Goal: Task Accomplishment & Management: Complete application form

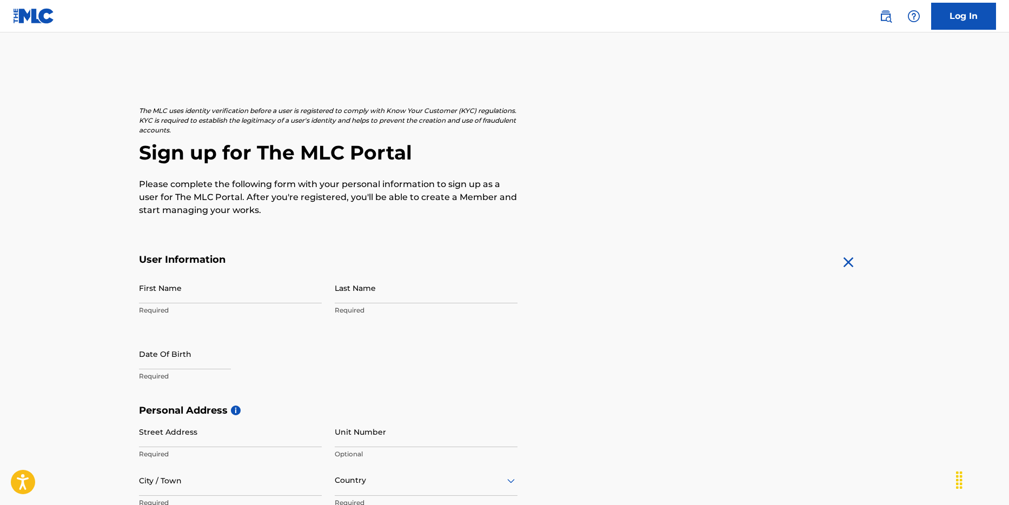
click at [224, 310] on p "Required" at bounding box center [230, 311] width 183 height 10
click at [205, 294] on input "First Name" at bounding box center [230, 288] width 183 height 31
type input "[PERSON_NAME]"
type input "[DEMOGRAPHIC_DATA]"
type input "Jalan Musi No.43, RT.13/RW.2, Cideng, Jakarta, RT.13/RW.2, Cideng, Kecamatan Ga…"
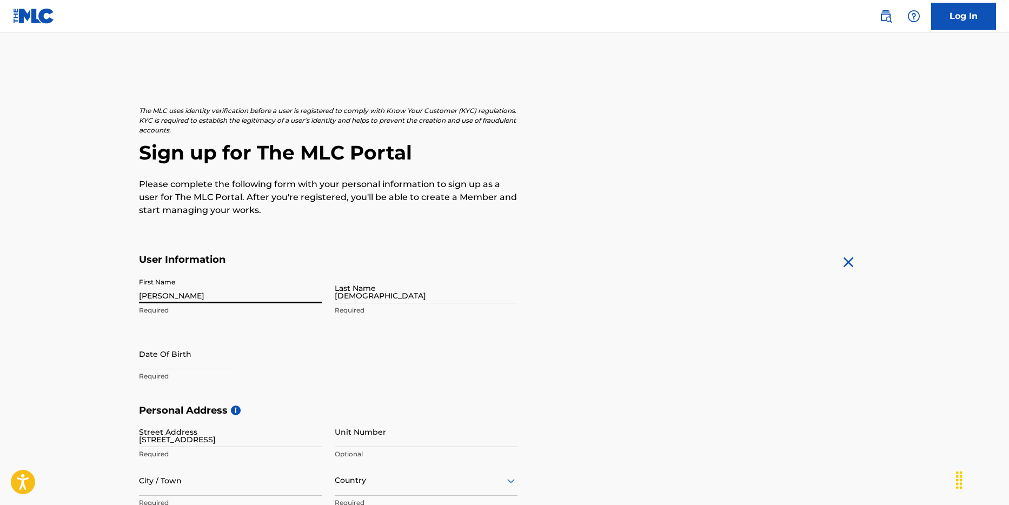
type input "Kota Adm. Jakarta Pusat"
type input "Indonesia"
type input "DKI Jakarta"
type input "10150"
type input "62"
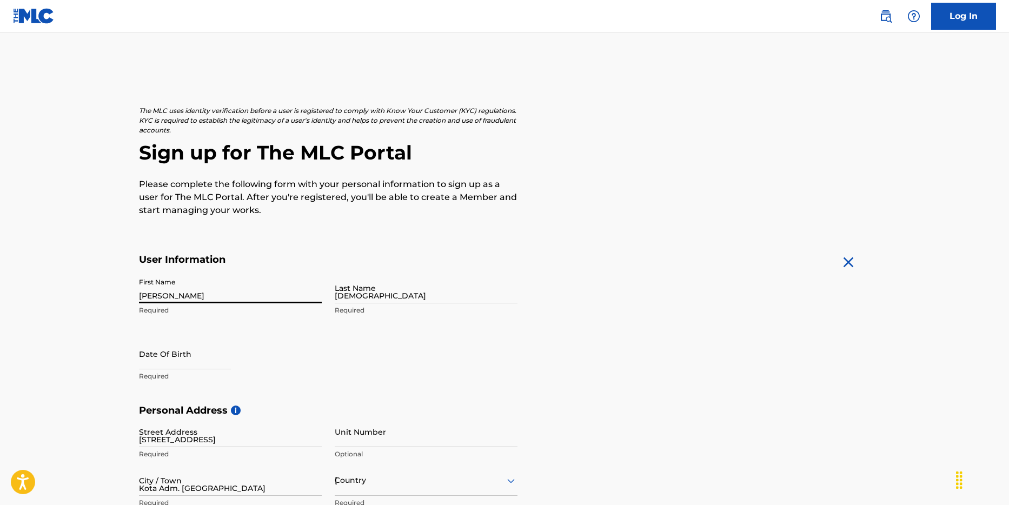
type input "816"
type input "8388998"
type input "[EMAIL_ADDRESS][DOMAIN_NAME]"
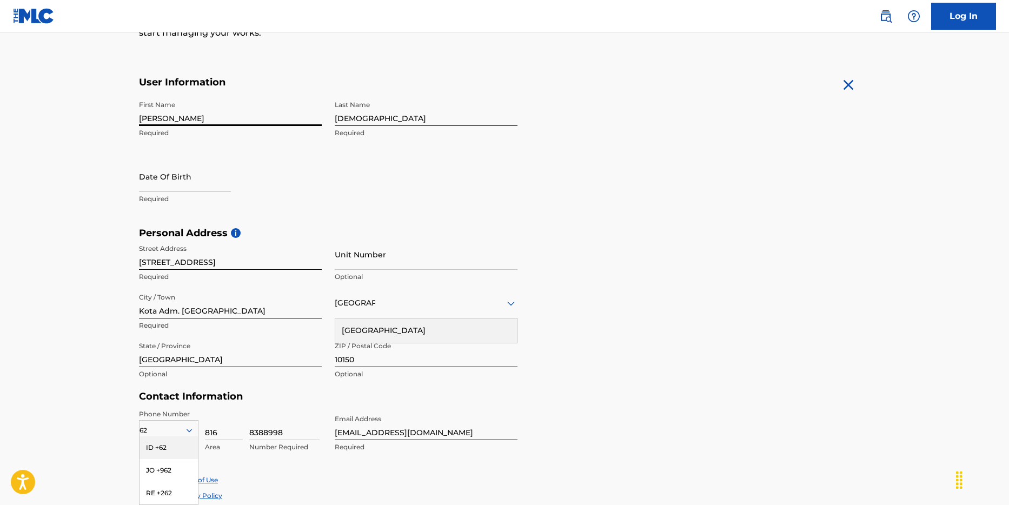
click at [171, 187] on input "text" at bounding box center [185, 176] width 92 height 31
select select "7"
select select "2025"
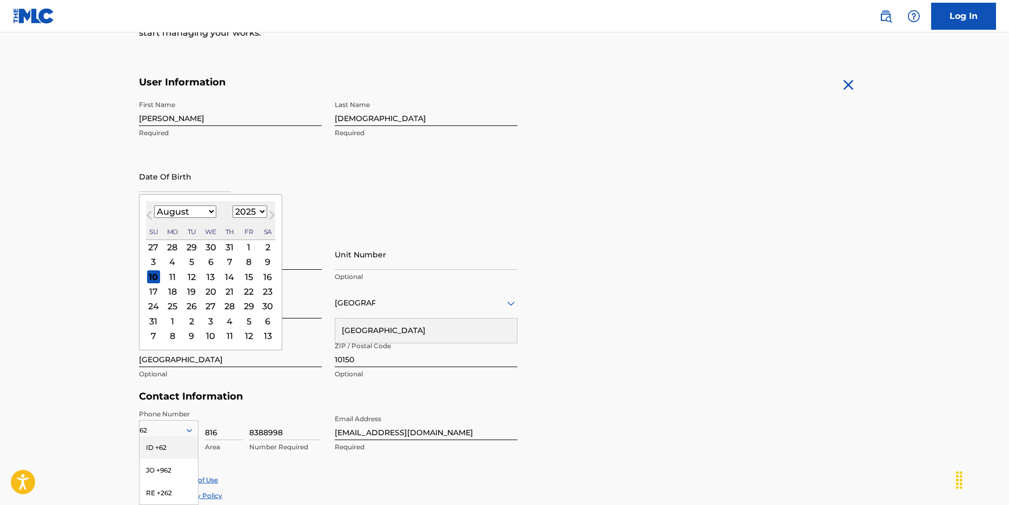
click at [201, 211] on select "January February March April May June July August September October November De…" at bounding box center [185, 212] width 62 height 12
select select "0"
click at [254, 210] on select "1900 1901 1902 1903 1904 1905 1906 1907 1908 1909 1910 1911 1912 1913 1914 1915…" at bounding box center [250, 212] width 35 height 12
select select "1970"
click at [207, 289] on div "21" at bounding box center [210, 291] width 13 height 13
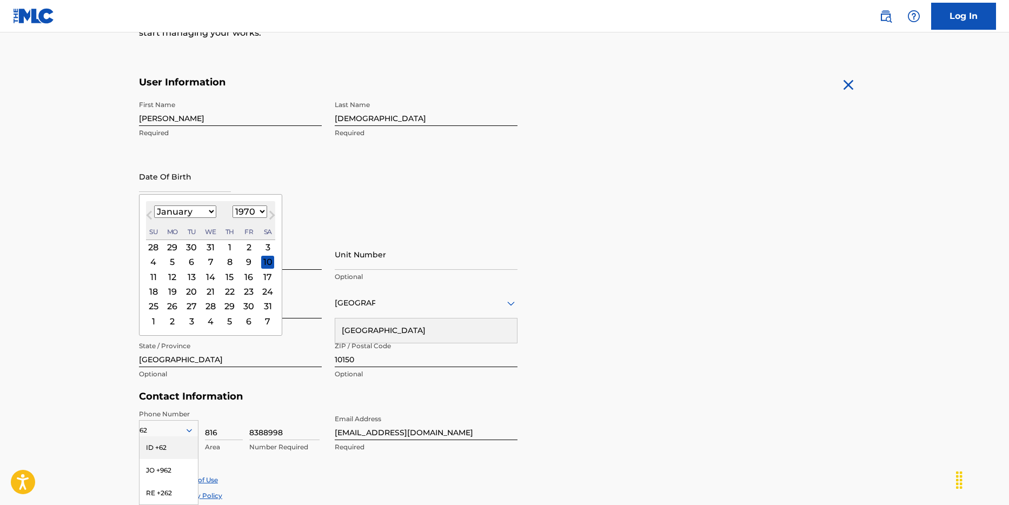
type input "January 21 1970"
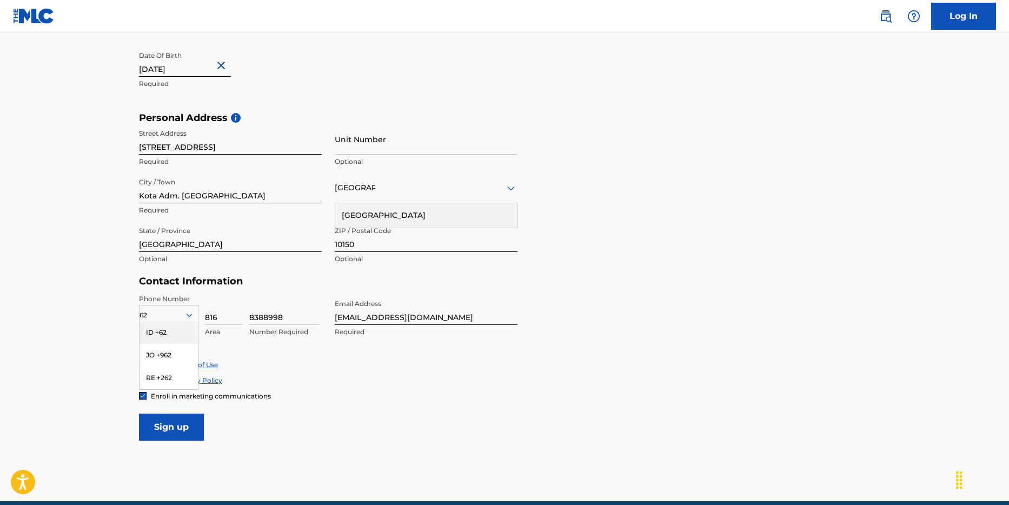
scroll to position [301, 0]
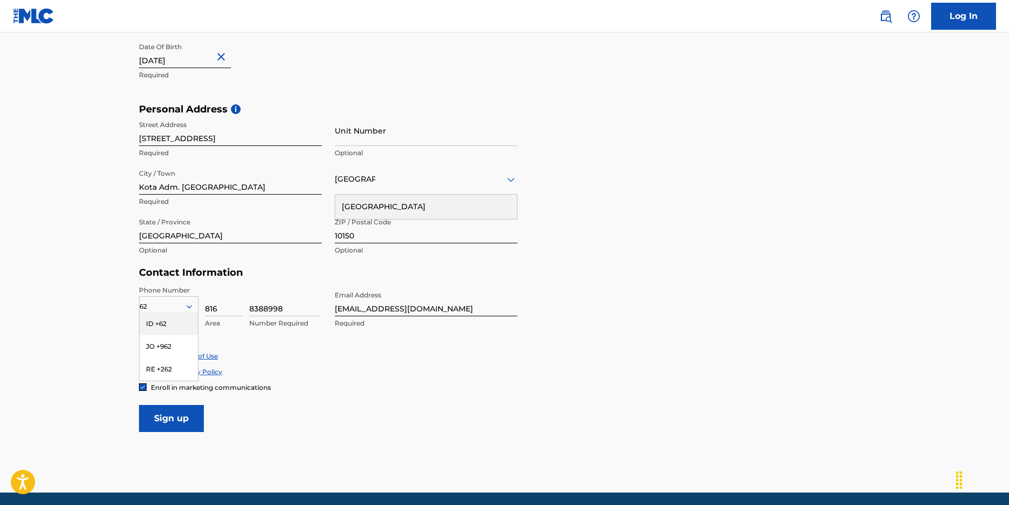
click at [170, 327] on div "ID +62" at bounding box center [169, 324] width 58 height 23
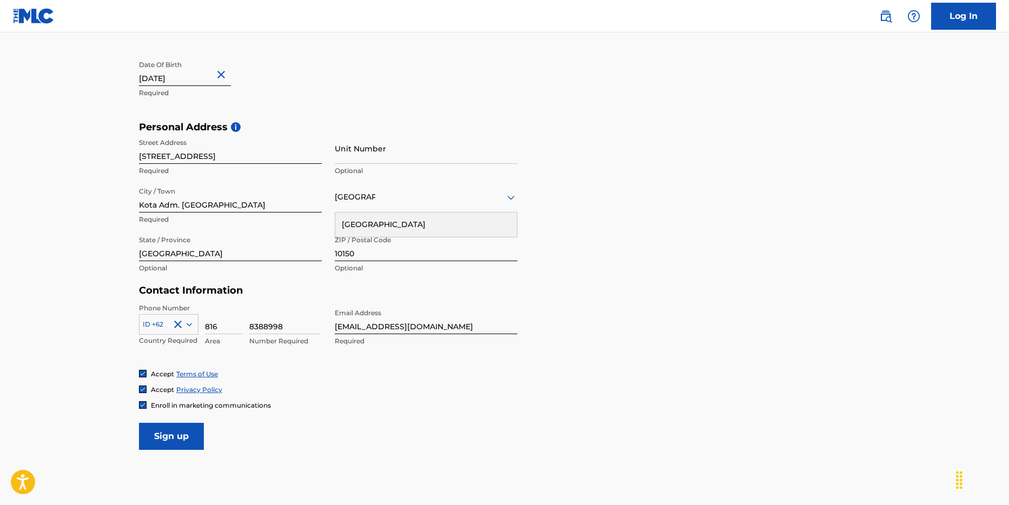
scroll to position [341, 0]
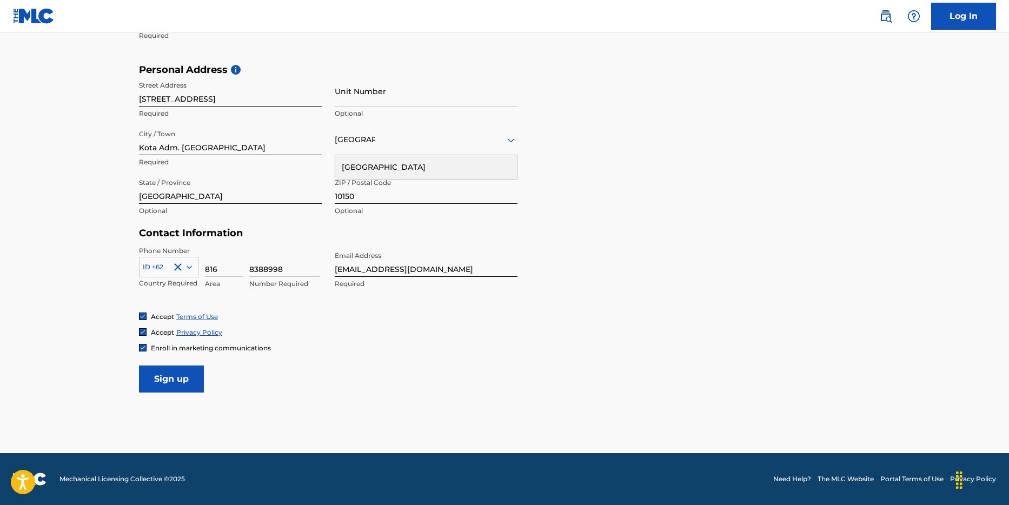
click at [283, 270] on input "8388998" at bounding box center [284, 261] width 70 height 31
type input "838899"
click at [178, 382] on input "Sign up" at bounding box center [171, 379] width 65 height 27
click at [263, 97] on input "Jalan Musi No.43, RT.13/RW.2, Cideng, Jakarta, RT.13/RW.2, Cideng, Kecamatan Ga…" at bounding box center [230, 91] width 183 height 31
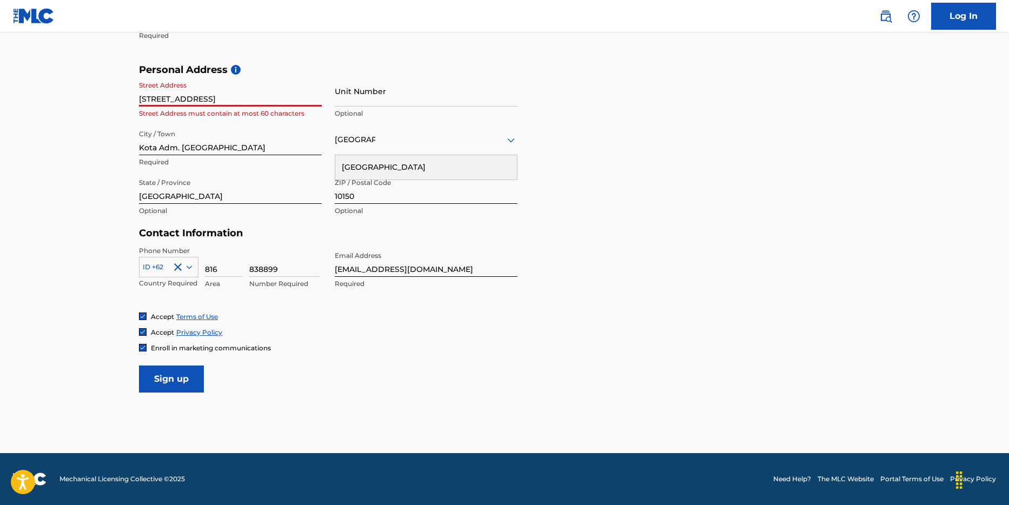
drag, startPoint x: 203, startPoint y: 102, endPoint x: 239, endPoint y: 131, distance: 46.5
click at [239, 131] on div "Street Address Jalan Musi No.43, RT.13/RW.2, Cideng, Jakarta, RT.13/RW.2, Ciden…" at bounding box center [328, 149] width 379 height 146
type input "Jalan Musi No.43"
click at [580, 120] on div "Personal Address i Street Address Jalan Musi No.43 Required Unit Number Optiona…" at bounding box center [504, 146] width 731 height 164
click at [167, 382] on input "Sign up" at bounding box center [171, 379] width 65 height 27
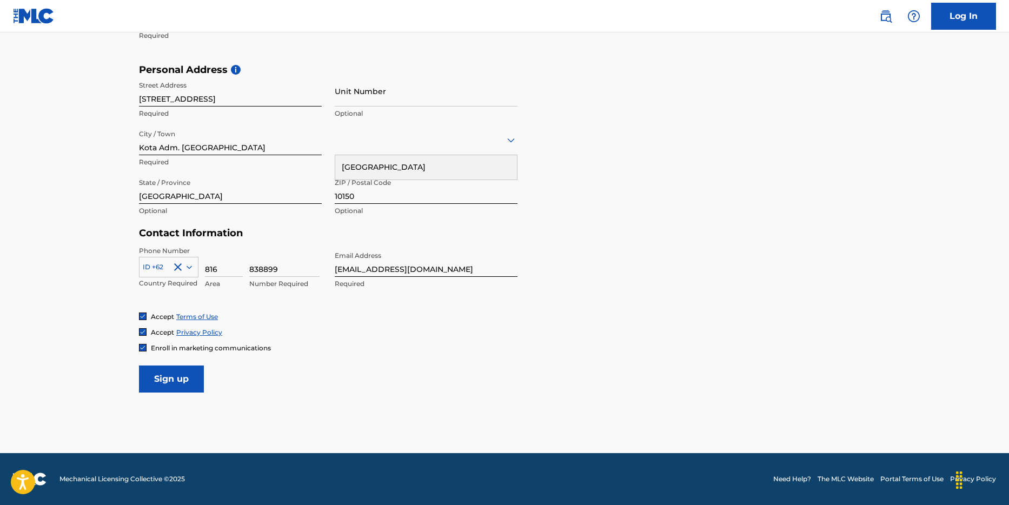
click at [164, 379] on input "Sign up" at bounding box center [171, 379] width 65 height 27
click at [507, 138] on icon at bounding box center [511, 140] width 13 height 13
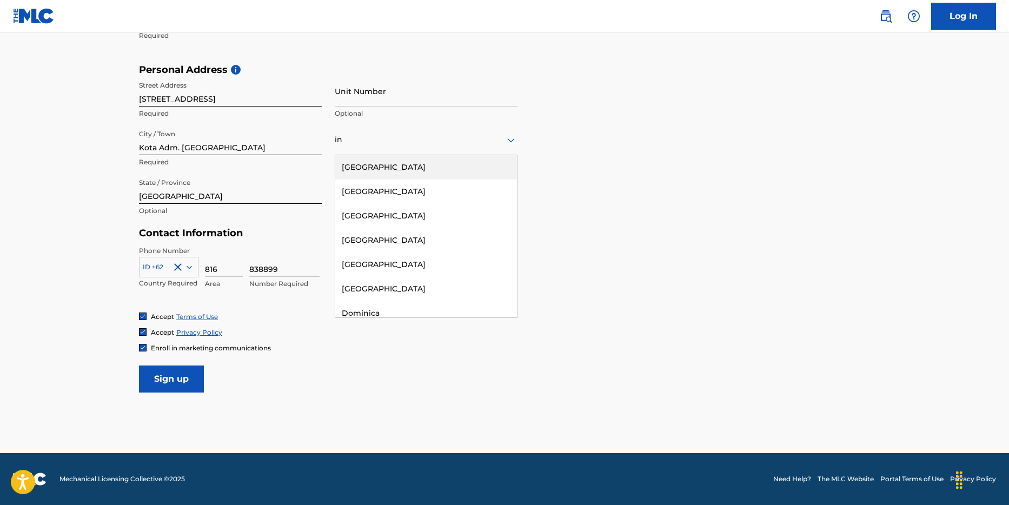
type input "in"
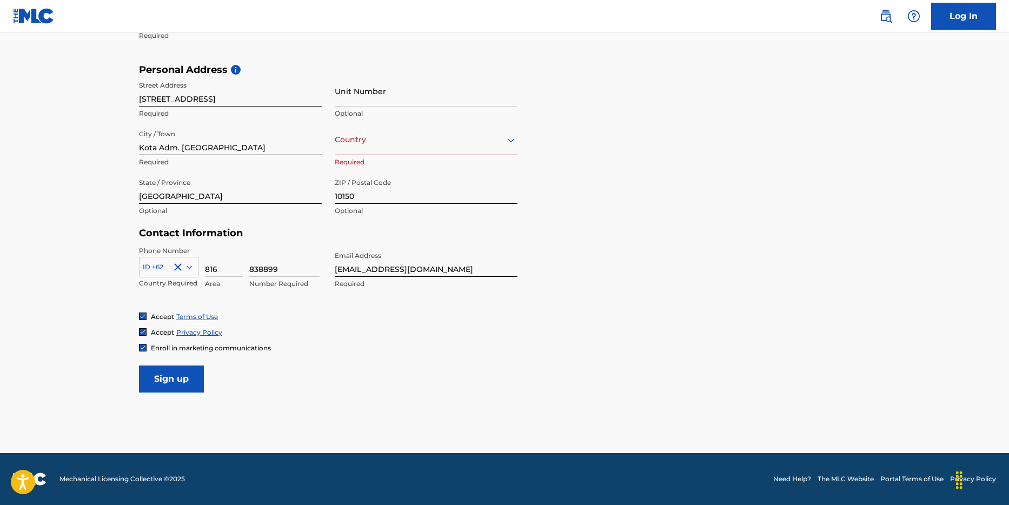
click at [640, 114] on div "Personal Address i Street Address Jalan Musi No.43 Required Unit Number Optiona…" at bounding box center [504, 146] width 731 height 164
click at [508, 141] on icon at bounding box center [511, 140] width 8 height 4
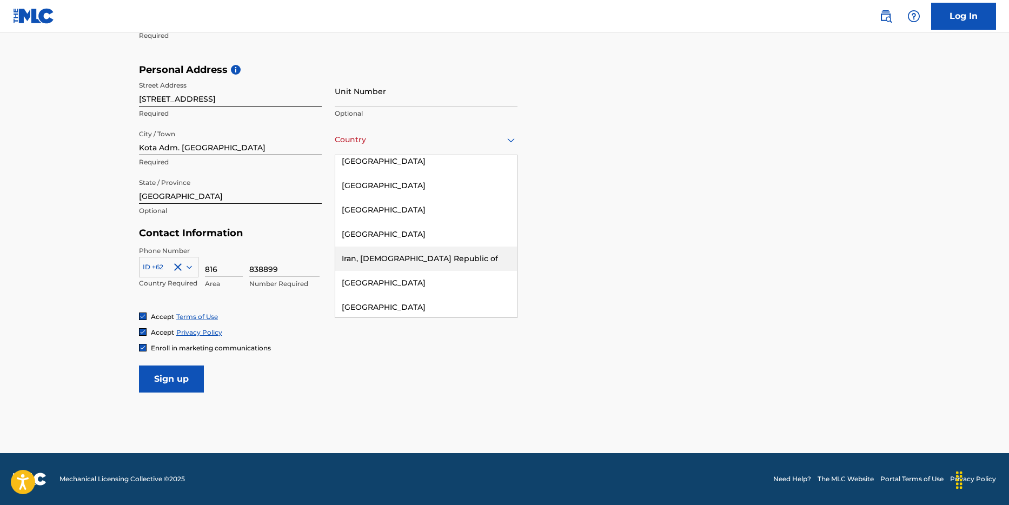
scroll to position [2171, 0]
click at [410, 222] on div "Indonesia" at bounding box center [426, 234] width 182 height 24
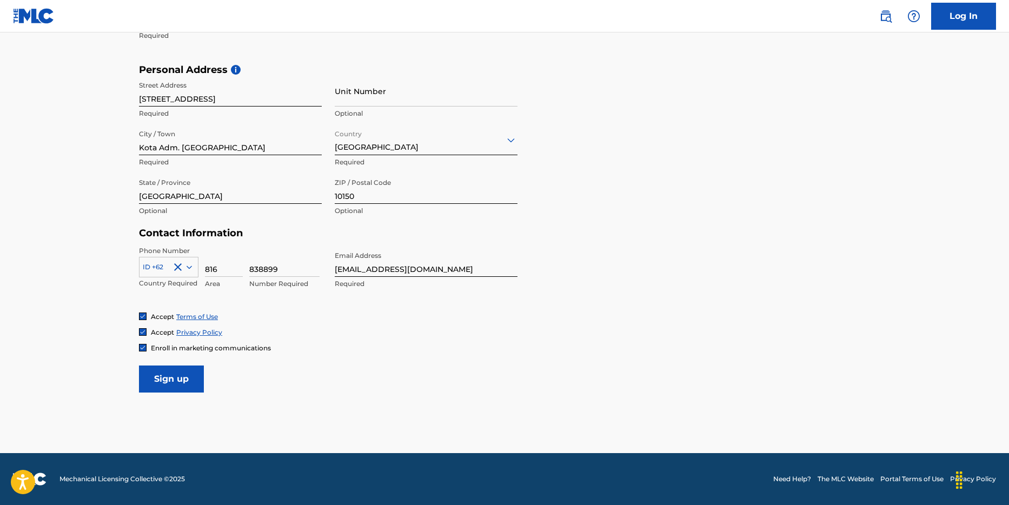
click at [155, 378] on input "Sign up" at bounding box center [171, 379] width 65 height 27
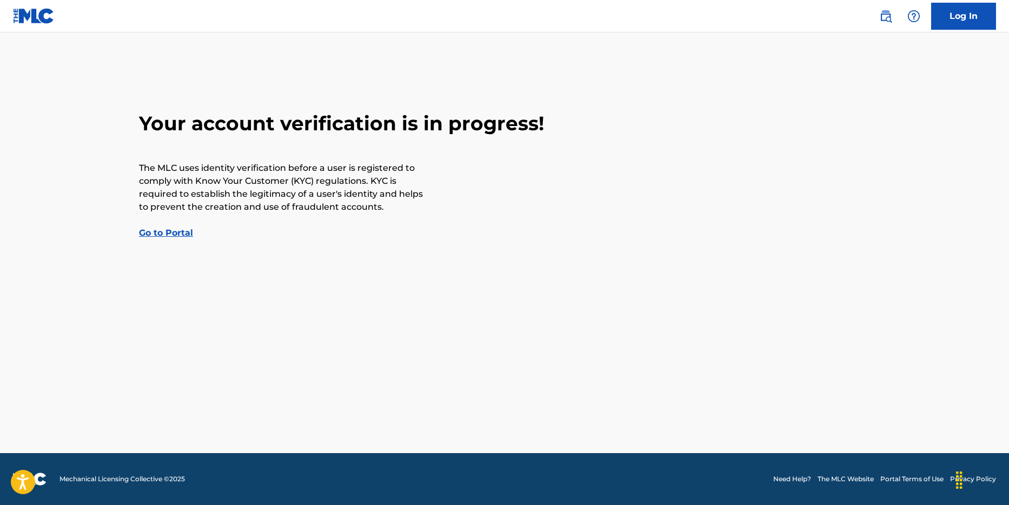
click at [159, 233] on link "Go to Portal" at bounding box center [166, 233] width 54 height 10
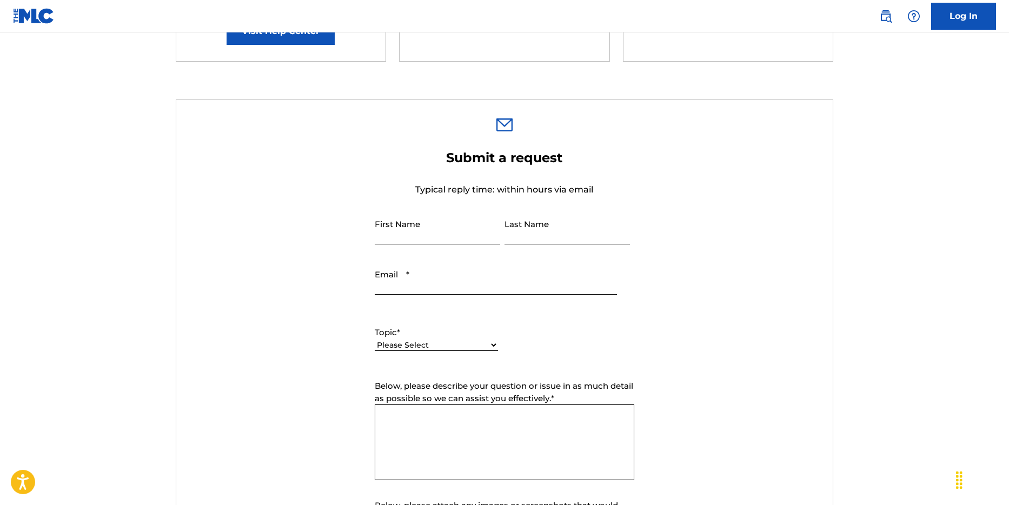
scroll to position [309, 0]
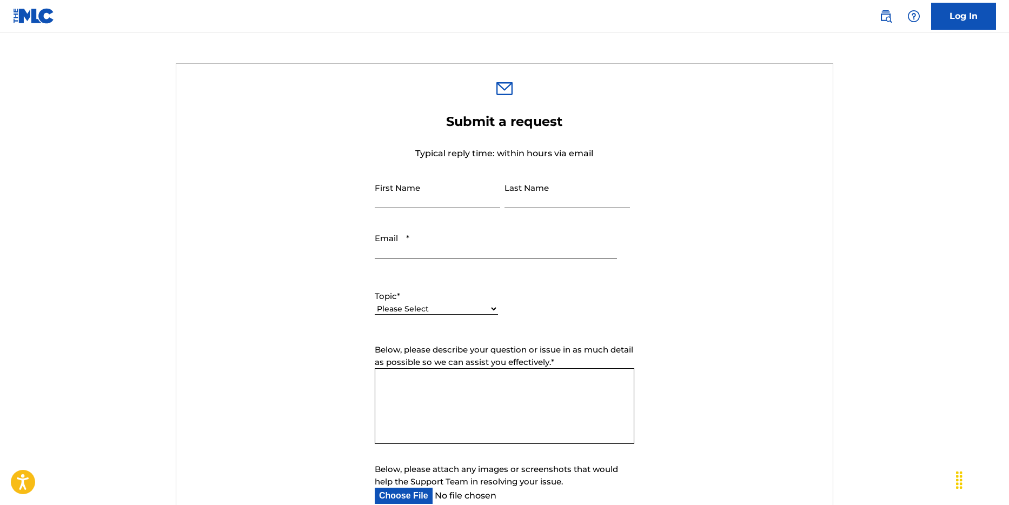
click at [484, 311] on select "Please Select I need help with my account I need help with managing my catalog …" at bounding box center [436, 308] width 123 height 11
select select "I need help with my account"
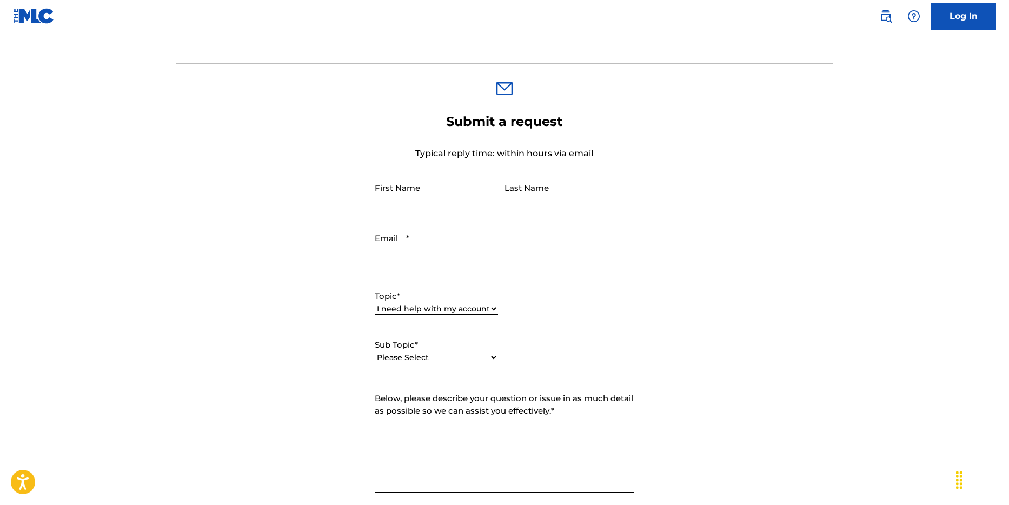
click at [430, 201] on input "First Name" at bounding box center [437, 192] width 125 height 31
type input "[PERSON_NAME]"
type input "[DEMOGRAPHIC_DATA]"
type input "[EMAIL_ADDRESS][DOMAIN_NAME]"
click at [467, 356] on select "Please Select I need help with my user account I can't log in to my user accoun…" at bounding box center [436, 357] width 123 height 11
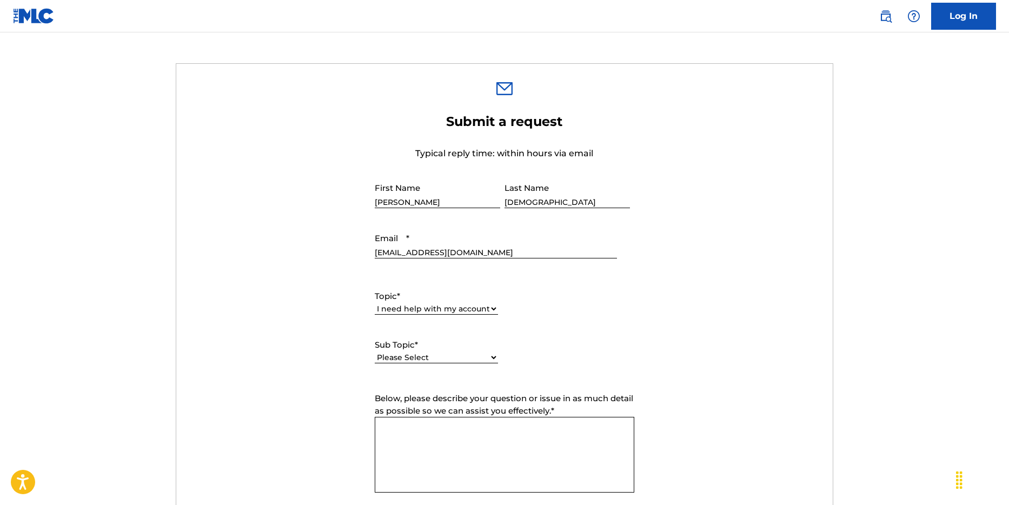
select select "I need help with my user account"
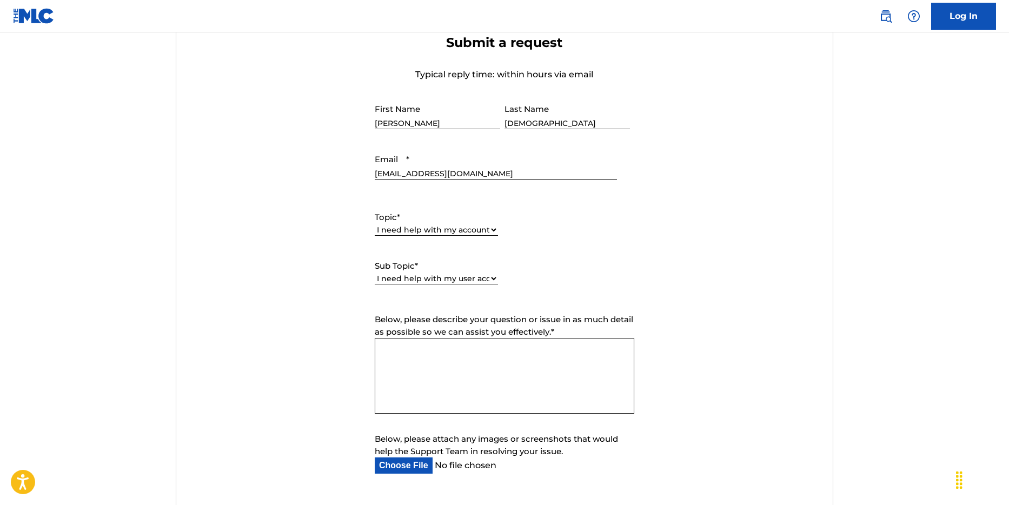
scroll to position [390, 0]
click at [469, 353] on textarea "Below, please describe your question or issue in as much detail as possible so …" at bounding box center [505, 374] width 260 height 76
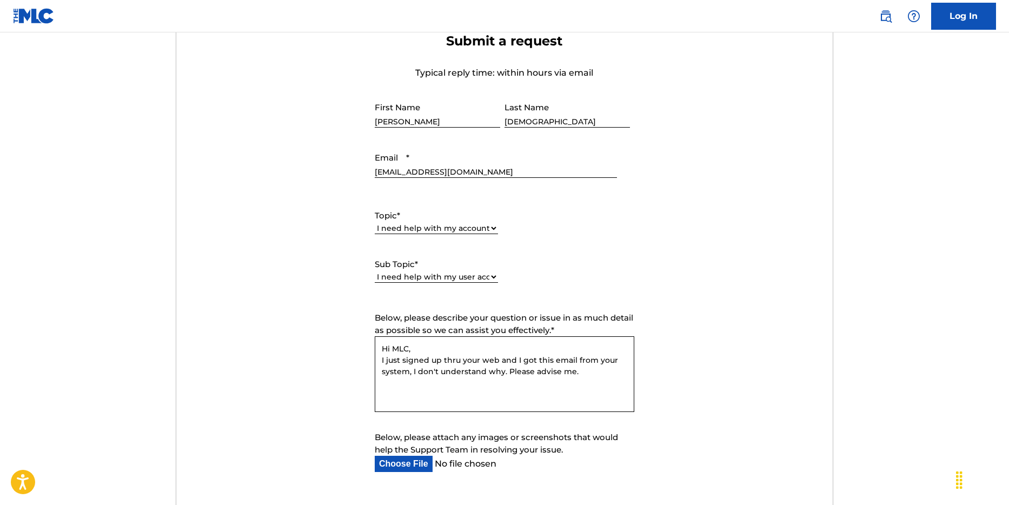
paste textarea "Hi [PERSON_NAME], Your identity verification could not be completed either beca…"
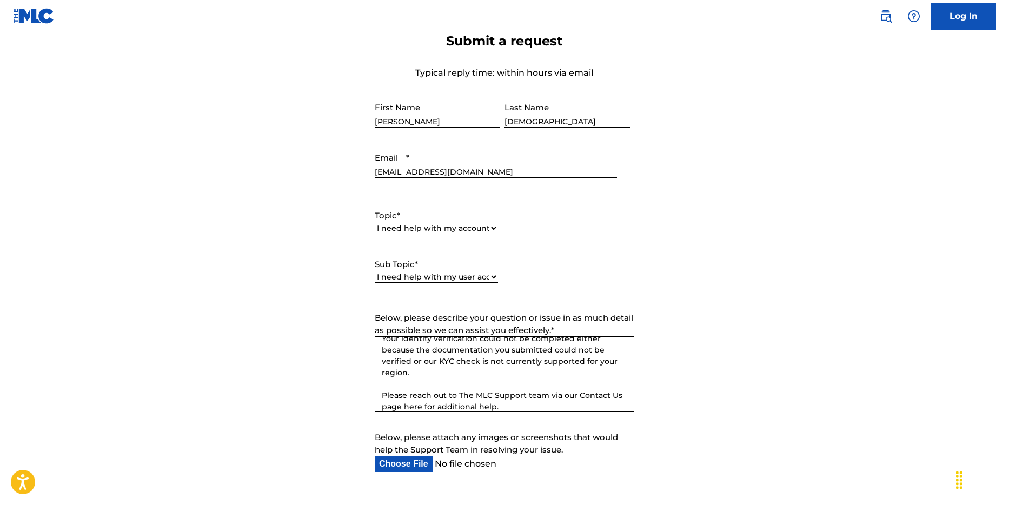
click at [511, 409] on textarea "Hi MLC, I just signed up thru your web and I got this email from your system, I…" at bounding box center [505, 374] width 260 height 76
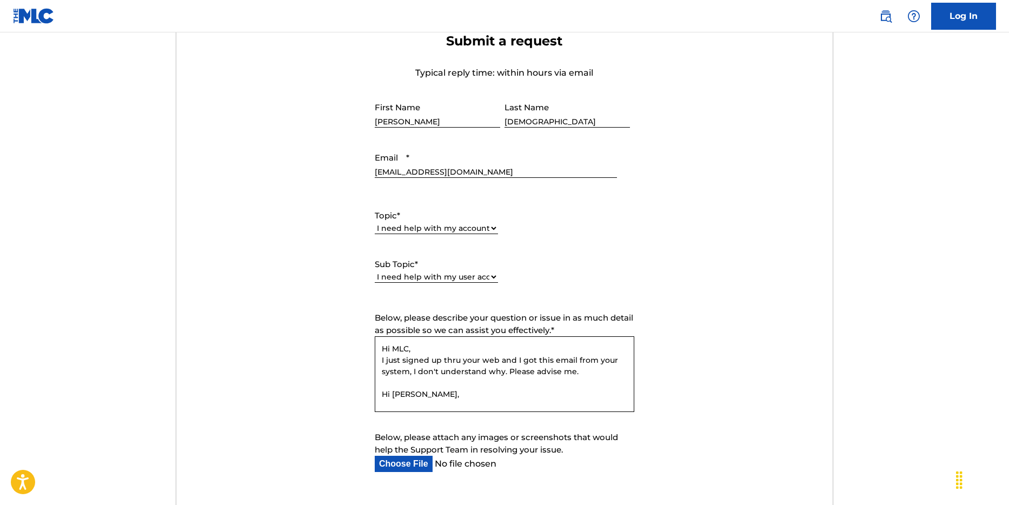
click at [381, 361] on textarea "Hi MLC, I just signed up thru your web and I got this email from your system, I…" at bounding box center [505, 374] width 260 height 76
click at [452, 359] on textarea "Hi MLC, I am a musician and songwriter I just signed up thru your web and I got…" at bounding box center [505, 374] width 260 height 76
click at [492, 361] on textarea "Hi MLC, I am a musician / songwriter I just signed up thru your web and I got t…" at bounding box center [505, 374] width 260 height 76
click at [500, 373] on textarea "Hi MLC, I am a musician / songwriter, I owned a publishing company, I just sign…" at bounding box center [505, 374] width 260 height 76
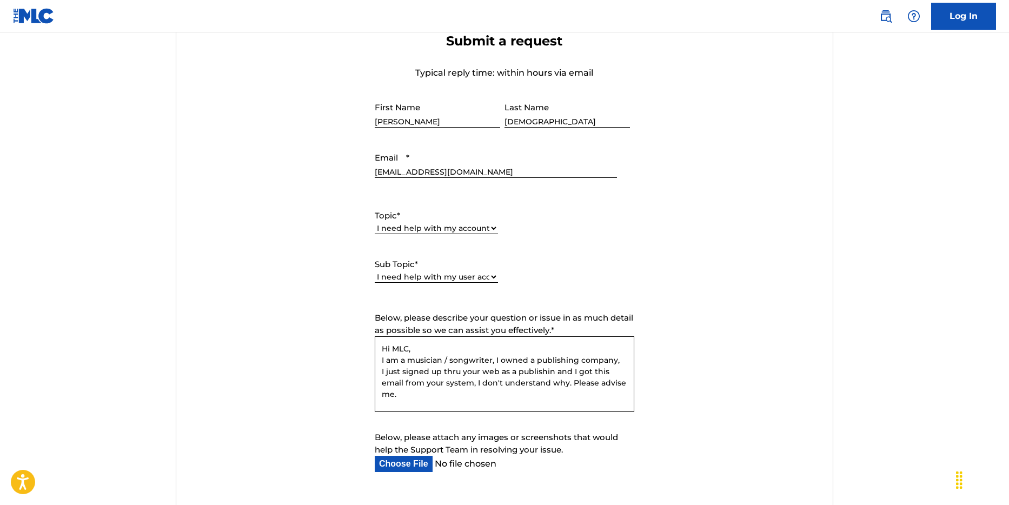
click at [549, 361] on textarea "Hi MLC, I am a musician / songwriter, I owned a publishing company, I just sign…" at bounding box center [505, 374] width 260 height 76
click at [530, 372] on textarea "Hi MLC, I am a musician / songwriter, I owned a publishing company, I just sign…" at bounding box center [505, 374] width 260 height 76
paste textarea "g"
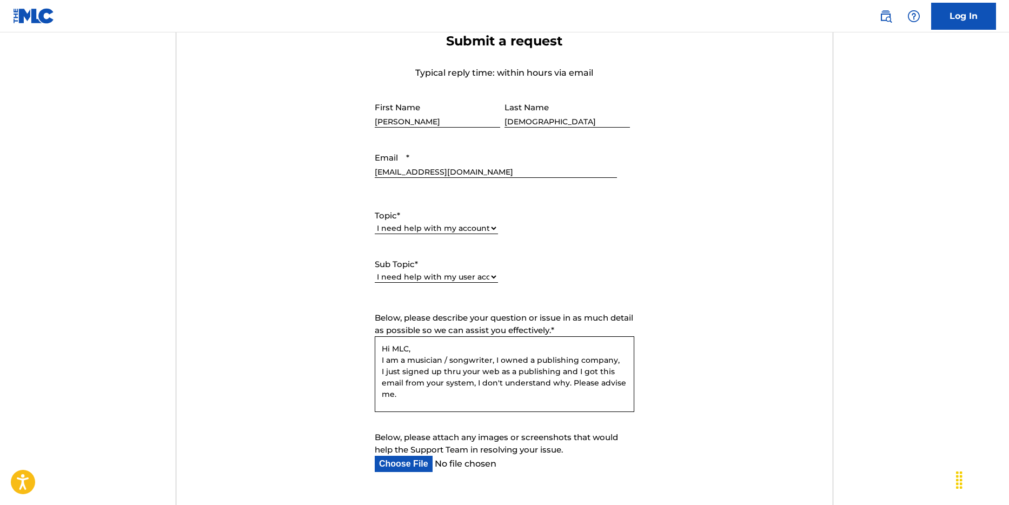
click at [504, 398] on textarea "Hi MLC, I am a musician / songwriter, I owned a publishing company, I just sign…" at bounding box center [505, 374] width 260 height 76
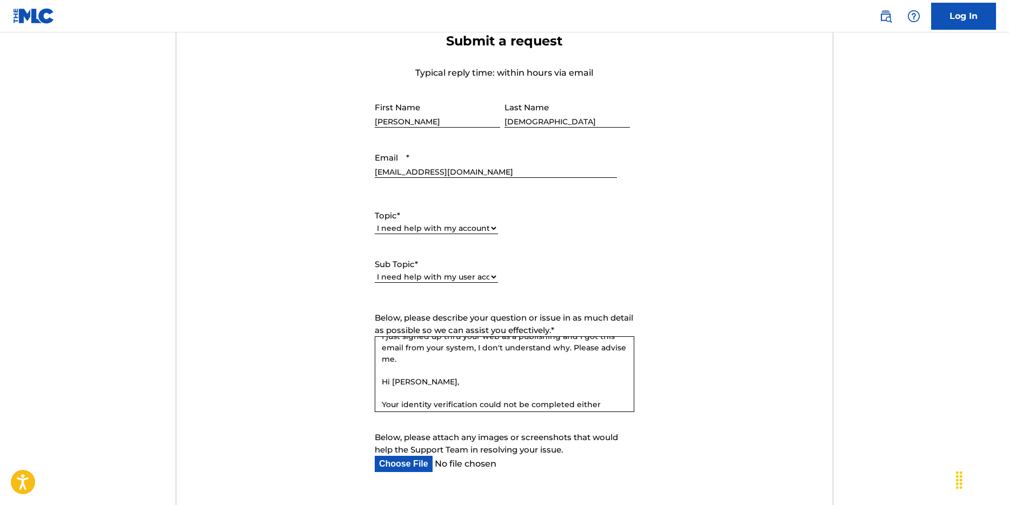
scroll to position [35, 0]
click at [610, 346] on textarea "Hi MLC, I am a musician / songwriter, I owned a publishing company, I just sign…" at bounding box center [505, 374] width 260 height 76
click at [406, 372] on textarea "Hi MLC, I am a musician / songwriter, I owned a publishing company, I just sign…" at bounding box center [505, 374] width 260 height 76
click at [410, 394] on textarea "Hi MLC, I am a musician / songwriter, I owned a publishing company, I just sign…" at bounding box center [505, 374] width 260 height 76
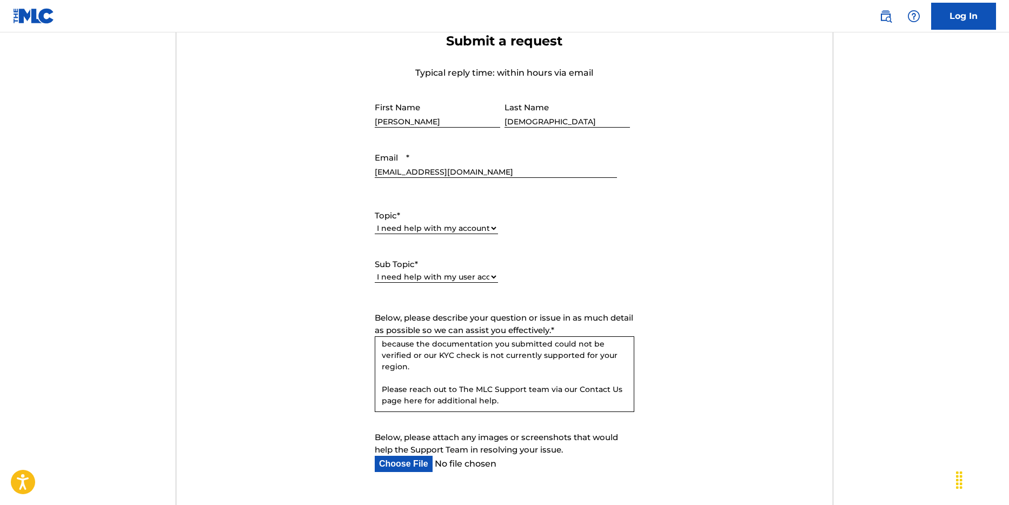
scroll to position [97, 0]
click at [445, 376] on textarea "Hi MLC, I am a musician / songwriter, I owned a publishing company, I just sign…" at bounding box center [505, 374] width 260 height 76
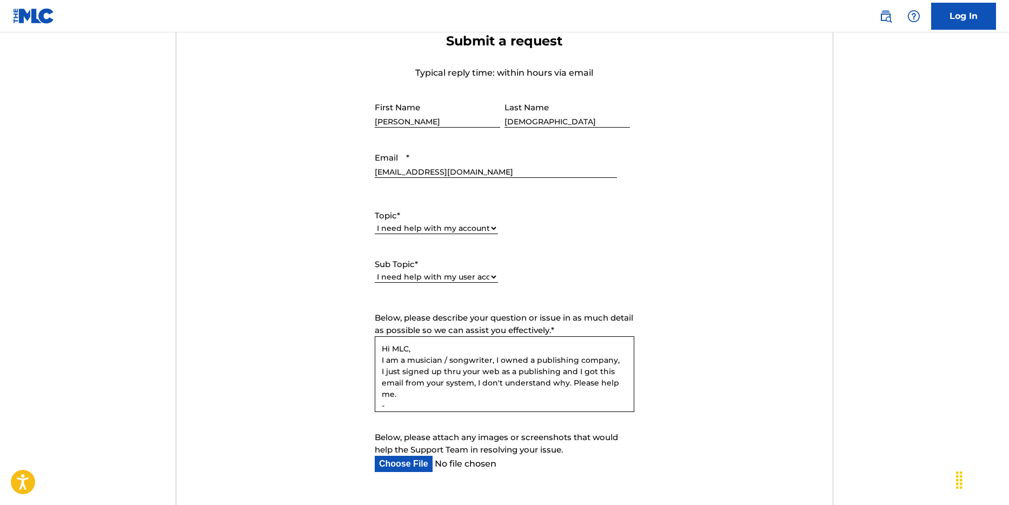
click at [442, 392] on textarea "Hi MLC, I am a musician / songwriter, I owned a publishing company, I just sign…" at bounding box center [505, 374] width 260 height 76
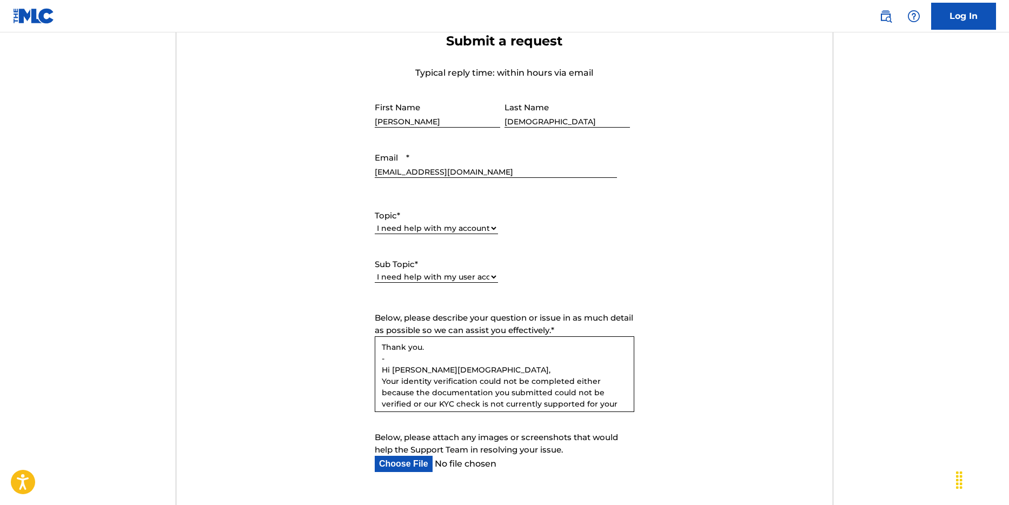
scroll to position [109, 0]
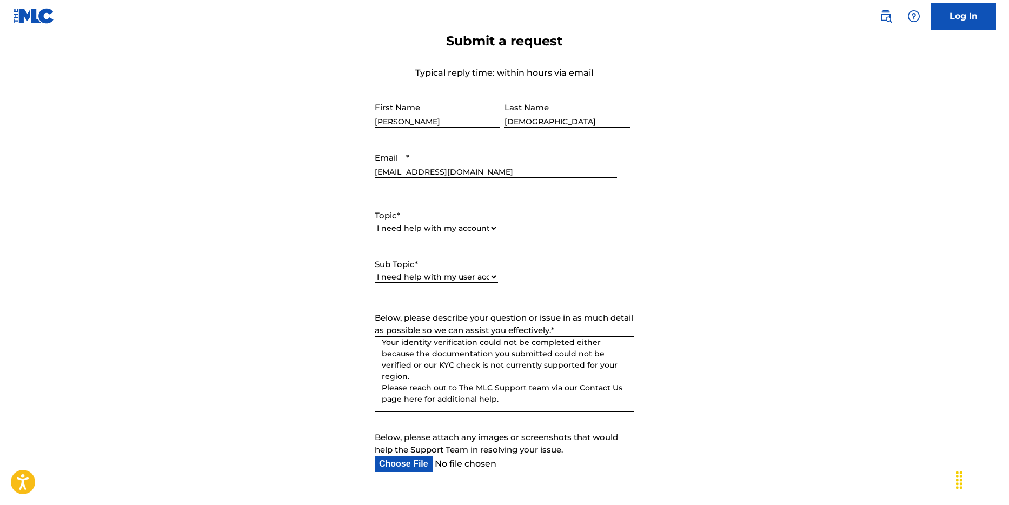
click at [504, 401] on textarea "Hi MLC, I am a musician / songwriter, I owned a publishing company, I just sign…" at bounding box center [505, 374] width 260 height 76
type textarea "Hi MLC, I am a musician / songwriter, I owned a publishing company, I just sign…"
click at [398, 466] on input "Below, please attach any images or screenshots that would help the Support Team…" at bounding box center [496, 464] width 242 height 16
click at [464, 379] on textarea "Hi MLC, I am a musician / songwriter, I owned a publishing company, I just sign…" at bounding box center [505, 374] width 260 height 76
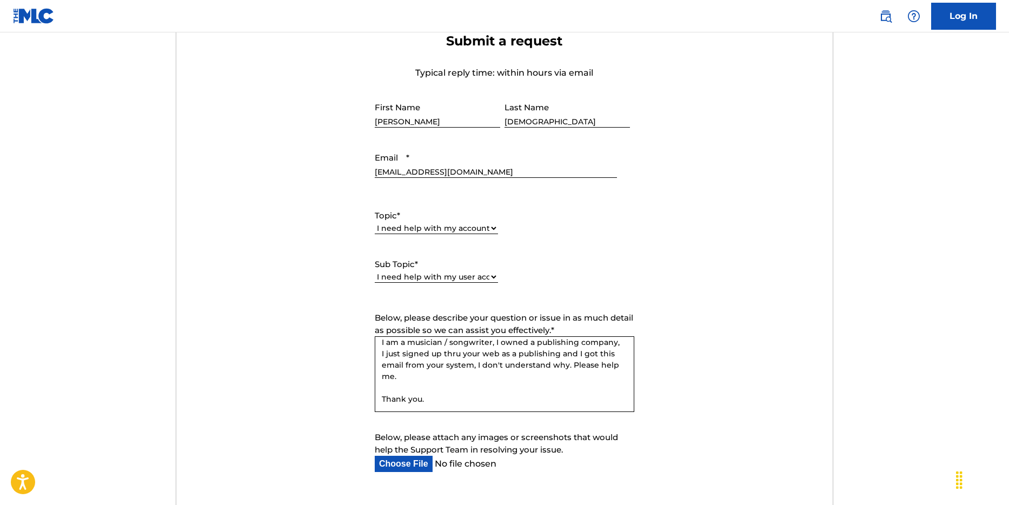
click at [288, 388] on form "Submit a request Typical reply time: within hours via email First Name [PERSON_…" at bounding box center [504, 283] width 657 height 501
click at [411, 463] on input "Below, please attach any images or screenshots that would help the Support Team…" at bounding box center [496, 464] width 242 height 16
type input "C:\fakepath\Screen Shot [DATE] 12.24.05.png"
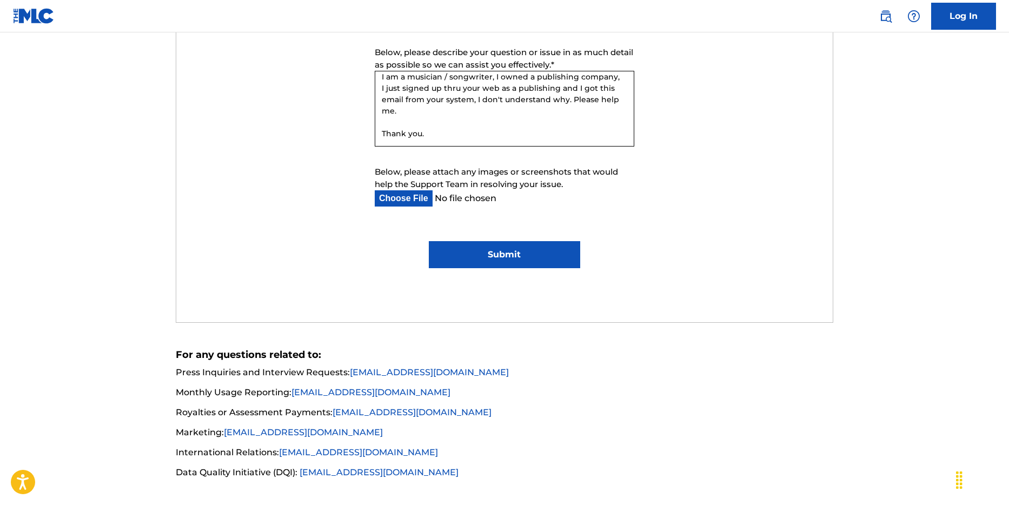
scroll to position [708, 0]
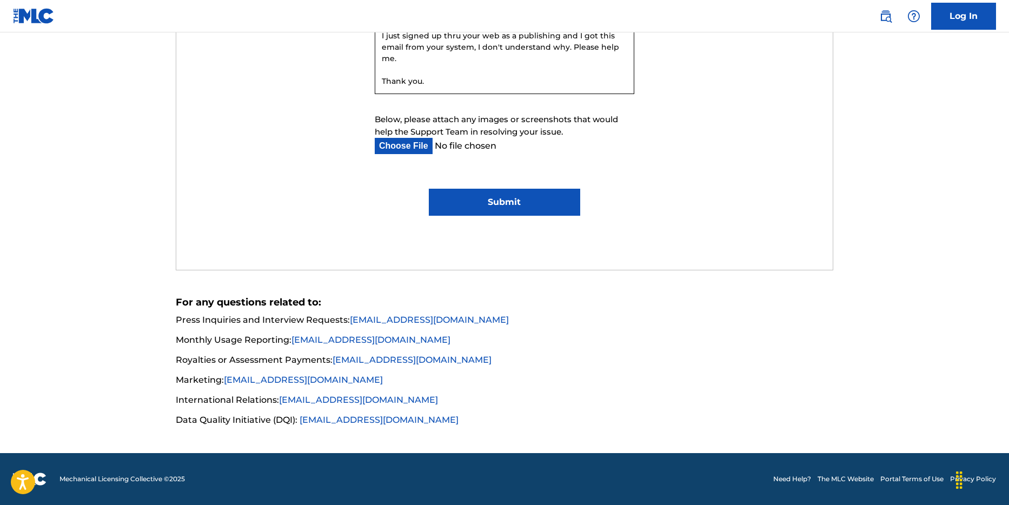
click at [535, 200] on input "Submit" at bounding box center [504, 202] width 151 height 27
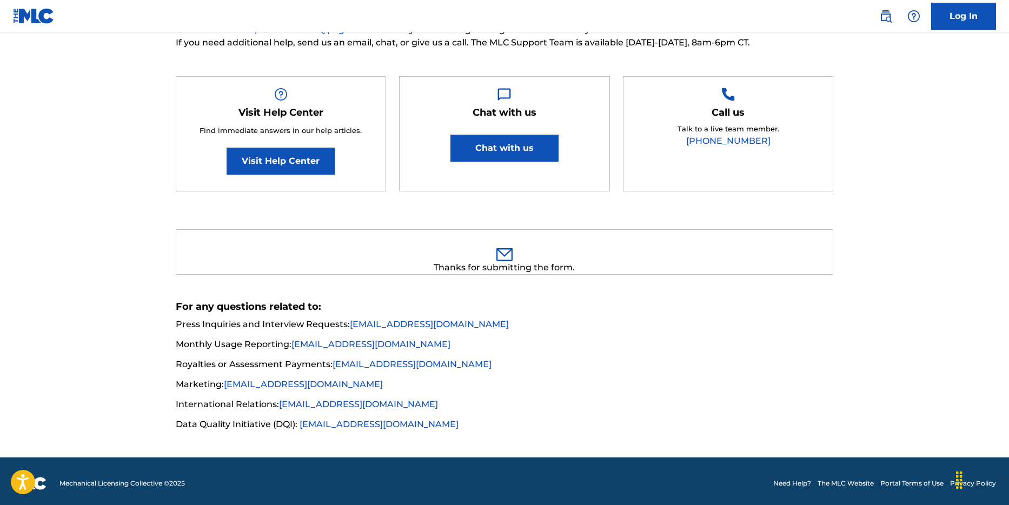
scroll to position [0, 0]
